Goal: Find specific page/section: Find specific page/section

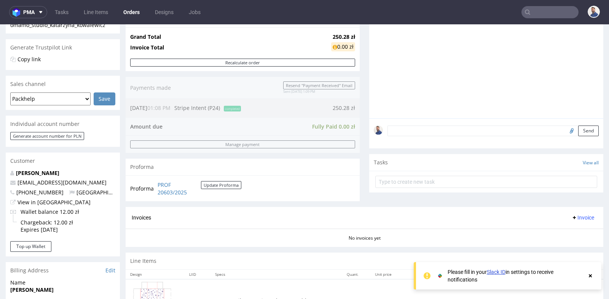
scroll to position [152, 0]
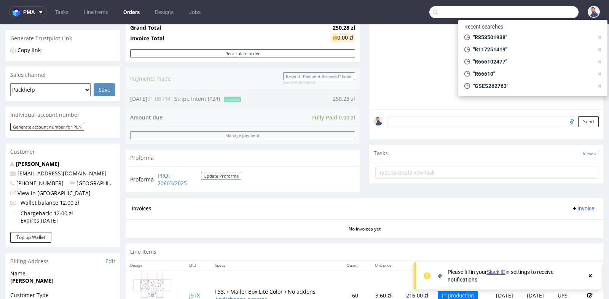
click at [537, 10] on input "text" at bounding box center [504, 12] width 149 height 12
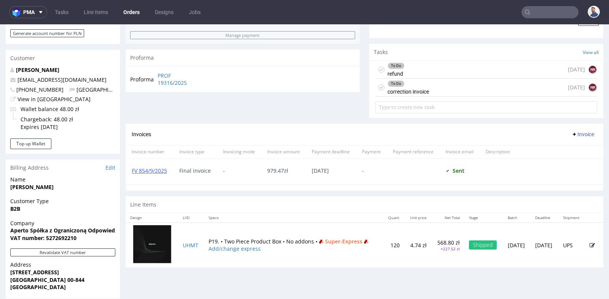
scroll to position [6, 0]
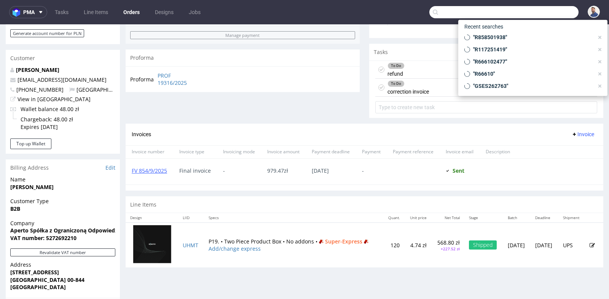
click at [546, 14] on input "text" at bounding box center [504, 12] width 149 height 12
paste input "[PERSON_NAME][EMAIL_ADDRESS][PERSON_NAME][DOMAIN_NAME]"
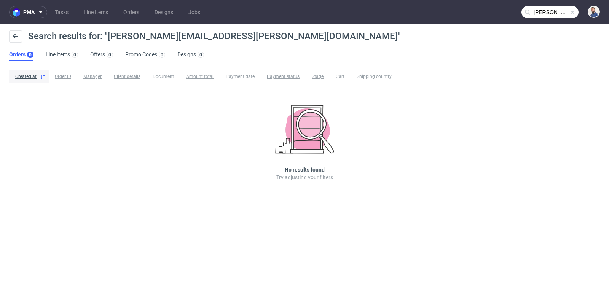
click at [556, 10] on input "[PERSON_NAME][EMAIL_ADDRESS][PERSON_NAME][DOMAIN_NAME]" at bounding box center [550, 12] width 57 height 12
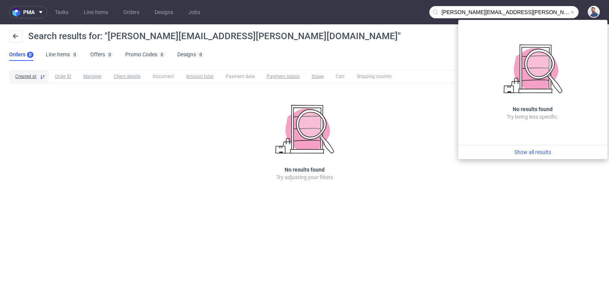
drag, startPoint x: 478, startPoint y: 12, endPoint x: 439, endPoint y: 11, distance: 38.5
click at [439, 11] on input "[PERSON_NAME][EMAIL_ADDRESS][PERSON_NAME][DOMAIN_NAME]" at bounding box center [504, 12] width 149 height 12
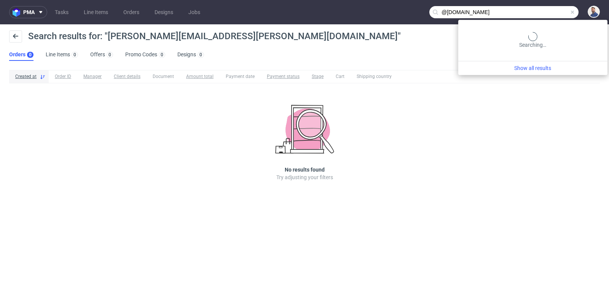
type input "@[DOMAIN_NAME]"
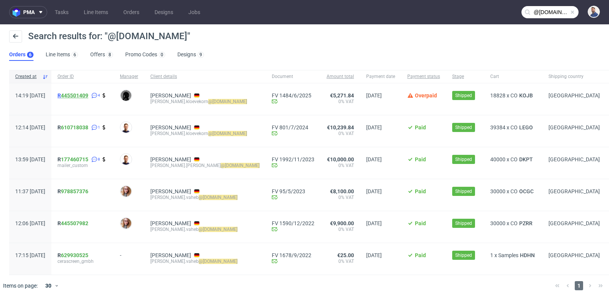
click at [88, 97] on link "445501409" at bounding box center [74, 96] width 27 height 6
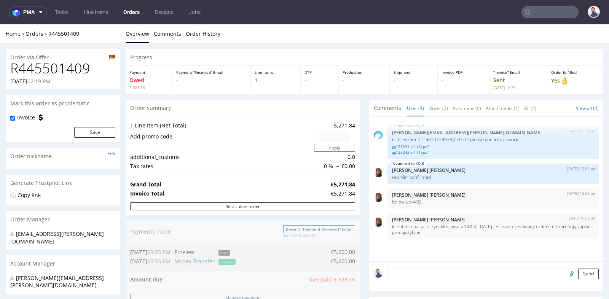
click at [364, 185] on div "Progress Payment Owed €-328.16 Payment “Received” Email - Line Items 1 DTP - Pr…" at bounding box center [365, 272] width 478 height 446
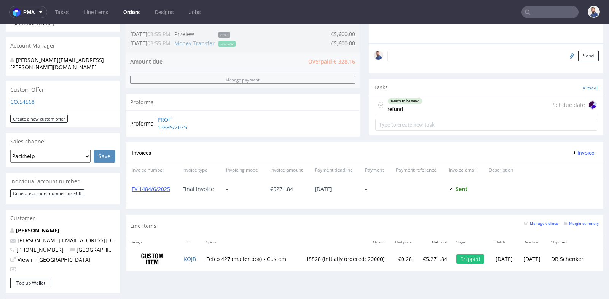
scroll to position [220, 0]
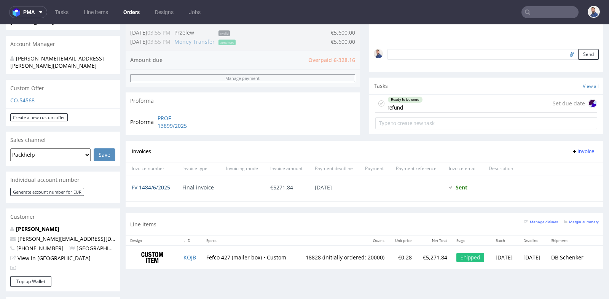
click at [155, 188] on link "FV 1484/6/2025" at bounding box center [151, 187] width 38 height 7
